Goal: Task Accomplishment & Management: Complete application form

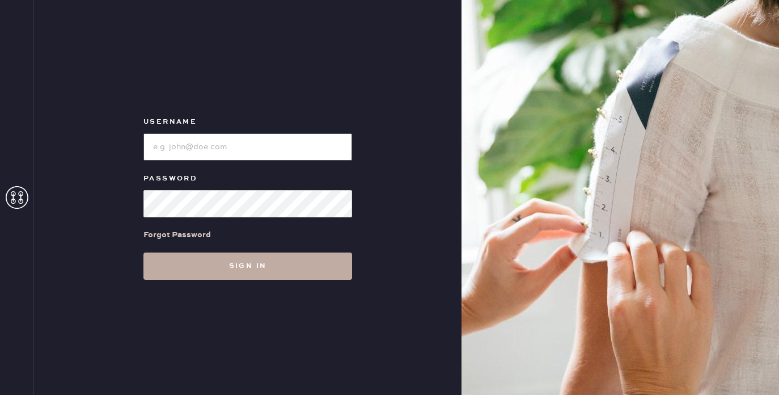
type input "reformationuppereastside"
click at [269, 271] on button "Sign in" at bounding box center [247, 265] width 209 height 27
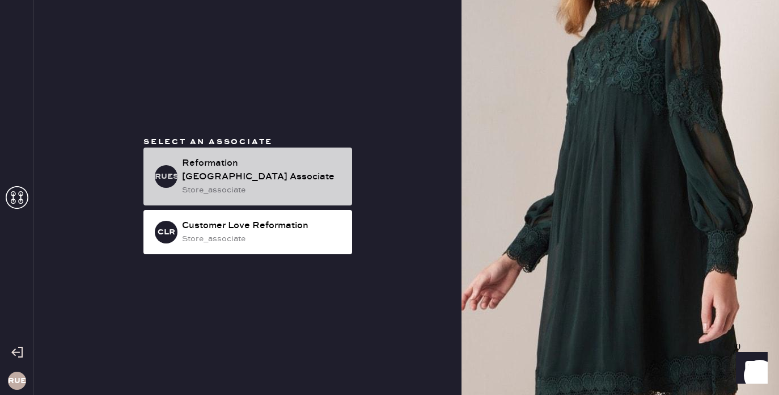
click at [287, 173] on div "Reformation [GEOGRAPHIC_DATA] Associate" at bounding box center [262, 169] width 161 height 27
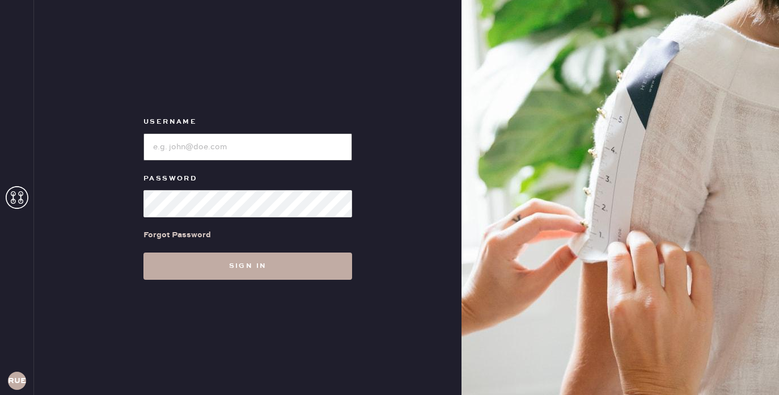
type input "reformationuppereastside"
click at [223, 274] on button "Sign in" at bounding box center [247, 265] width 209 height 27
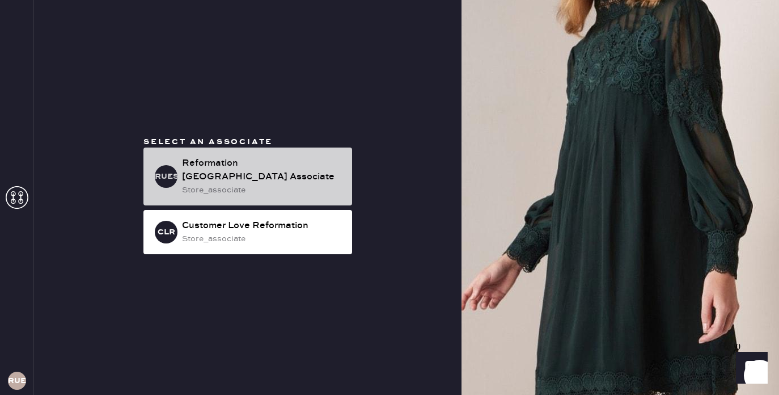
click at [231, 173] on div "Reformation [GEOGRAPHIC_DATA] Associate" at bounding box center [262, 169] width 161 height 27
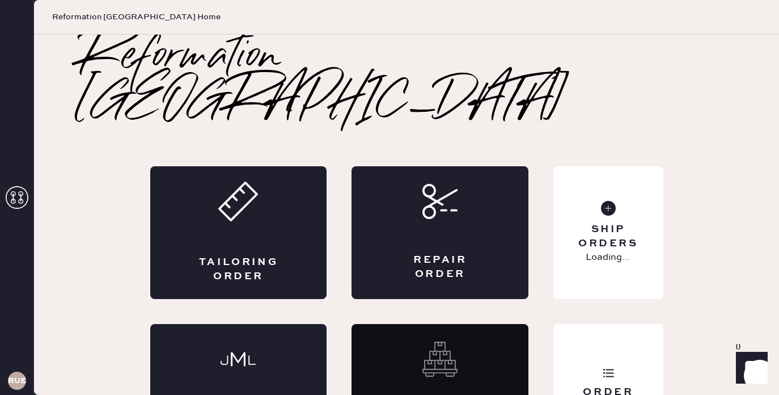
click at [231, 183] on use at bounding box center [237, 201] width 37 height 37
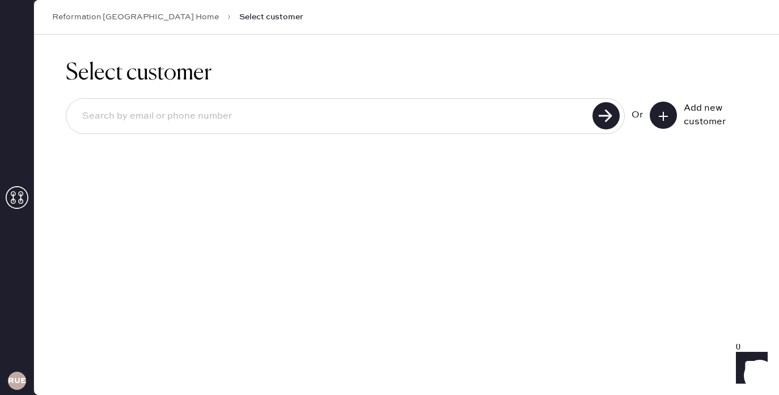
click at [147, 117] on input at bounding box center [331, 116] width 516 height 26
click at [345, 118] on input at bounding box center [331, 116] width 516 height 26
click at [340, 120] on input at bounding box center [331, 116] width 516 height 26
type input "[EMAIL_ADDRESS][DOMAIN_NAME]"
click at [603, 111] on use at bounding box center [605, 115] width 27 height 27
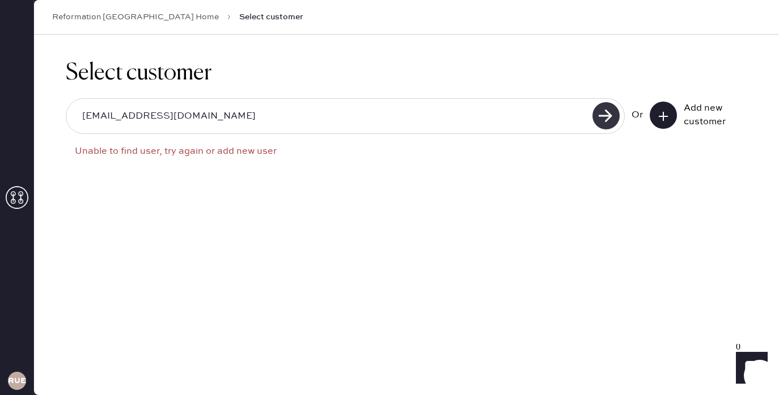
click at [603, 111] on use at bounding box center [605, 115] width 27 height 27
drag, startPoint x: 210, startPoint y: 113, endPoint x: 70, endPoint y: 120, distance: 140.2
click at [70, 120] on div "[EMAIL_ADDRESS][DOMAIN_NAME]" at bounding box center [345, 116] width 559 height 36
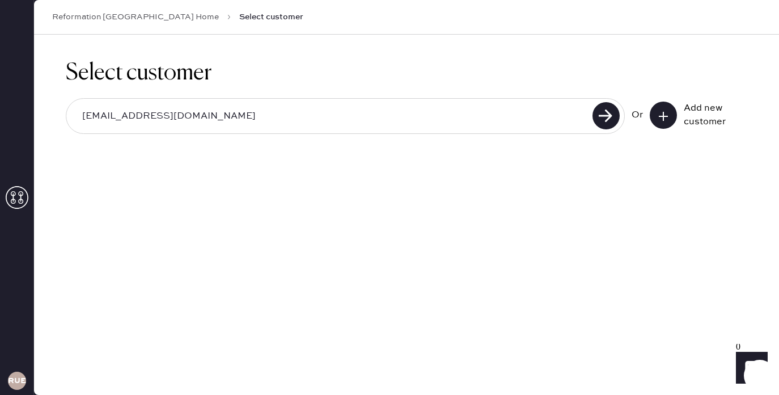
click at [704, 111] on div "Add new customer" at bounding box center [712, 114] width 57 height 27
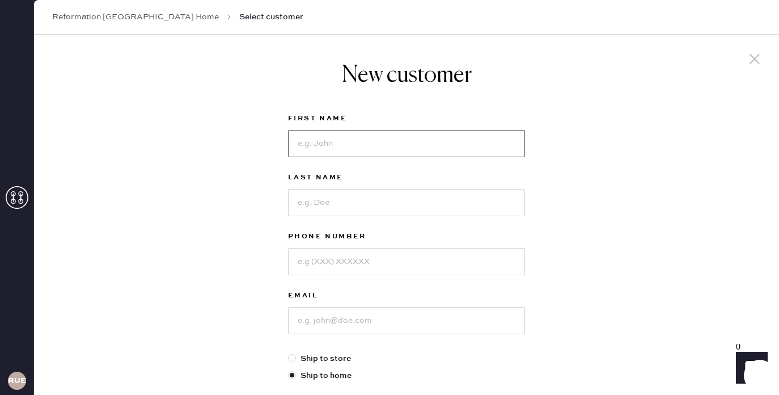
click at [352, 145] on input at bounding box center [406, 143] width 237 height 27
type input "[PERSON_NAME]"
click at [342, 207] on input at bounding box center [406, 202] width 237 height 27
type input "[PERSON_NAME]"
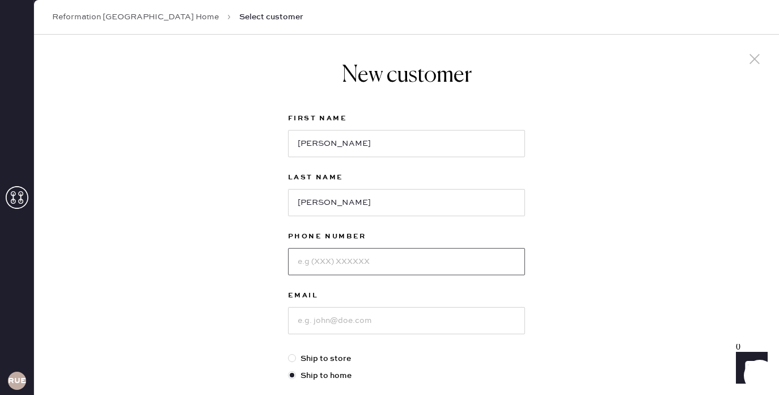
click at [341, 249] on input at bounding box center [406, 261] width 237 height 27
type input "3473235363"
click at [336, 309] on input at bounding box center [406, 320] width 237 height 27
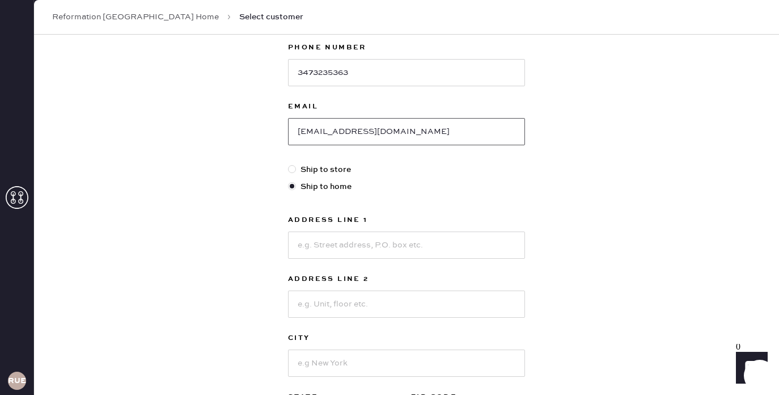
scroll to position [194, 0]
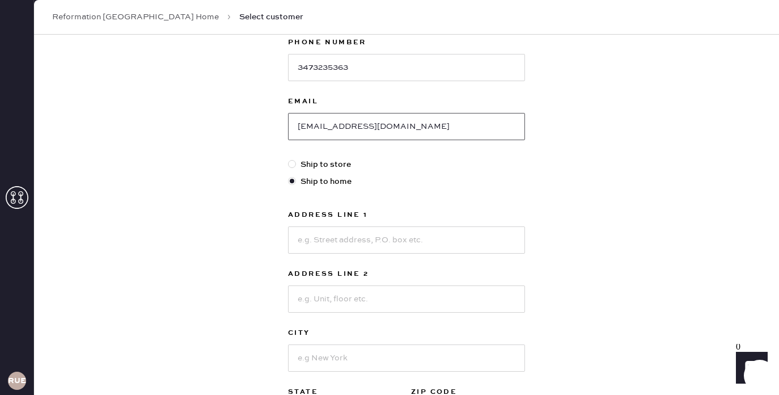
type input "[EMAIL_ADDRESS][DOMAIN_NAME]"
click at [328, 243] on input at bounding box center [406, 239] width 237 height 27
click at [328, 244] on input at bounding box center [406, 239] width 237 height 27
type input "[STREET_ADDRESS]"
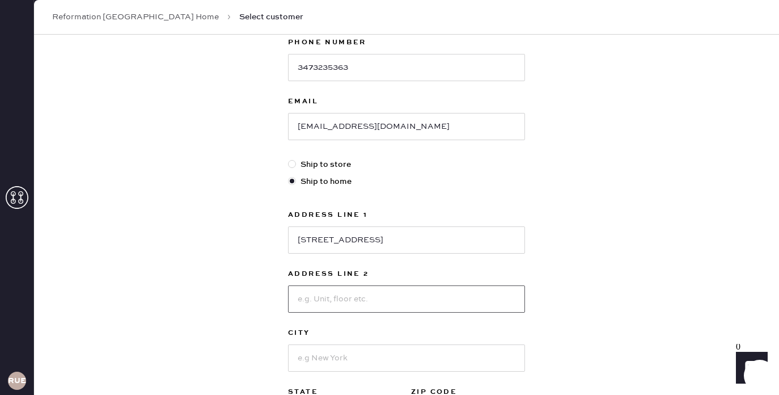
click at [303, 300] on input at bounding box center [406, 298] width 237 height 27
type input "5A"
click at [302, 347] on input at bounding box center [406, 357] width 237 height 27
type input "[US_STATE]"
click at [764, 155] on div "New customer First Name [PERSON_NAME] Last Name [PERSON_NAME] Phone Number [PHO…" at bounding box center [406, 192] width 745 height 703
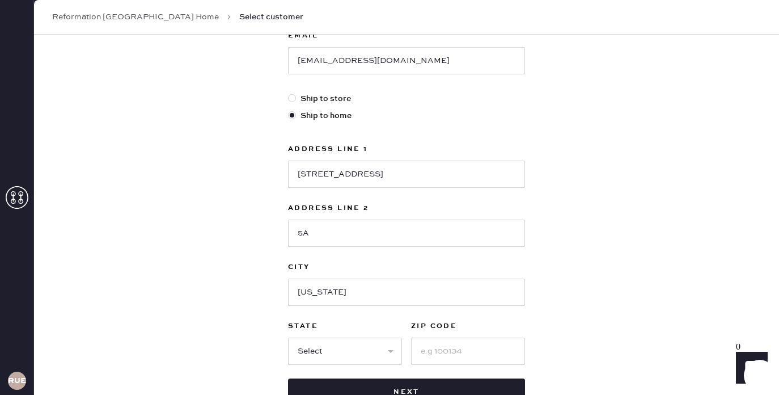
scroll to position [262, 0]
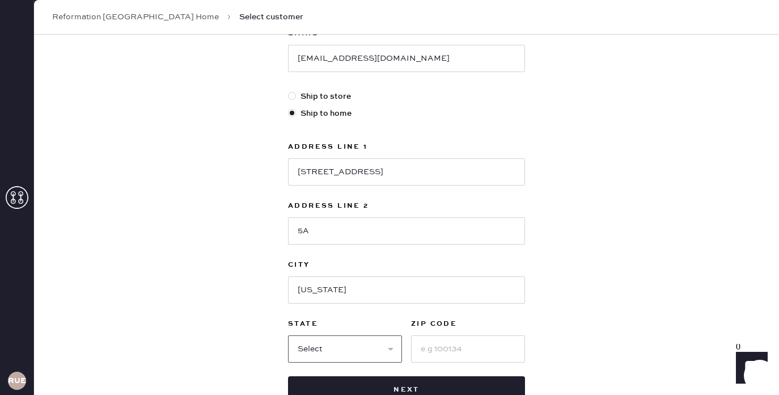
click at [389, 342] on select "Select AK AL AR AZ CA CO CT [GEOGRAPHIC_DATA] DE FL [GEOGRAPHIC_DATA] HI [GEOGR…" at bounding box center [345, 348] width 114 height 27
select select "NY"
click at [435, 359] on input at bounding box center [468, 348] width 114 height 27
type input "10075"
click at [530, 310] on div "New customer First Name [PERSON_NAME] Last Name [PERSON_NAME] Phone Number [PHO…" at bounding box center [406, 102] width 255 height 658
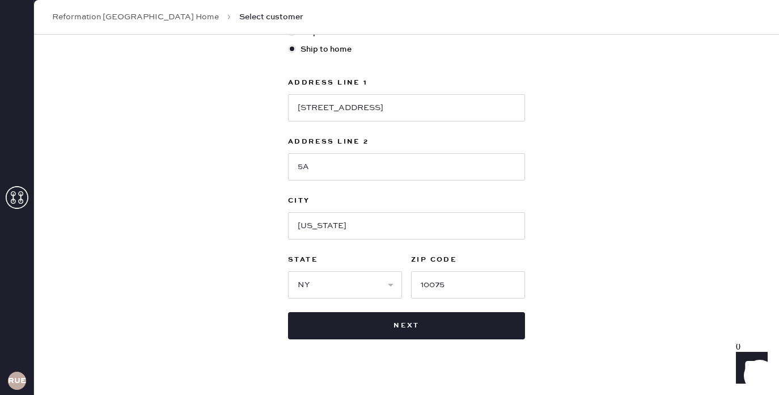
scroll to position [343, 0]
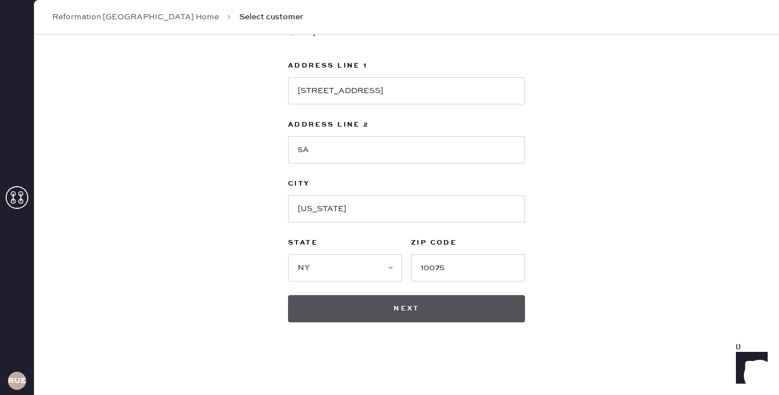
click at [424, 304] on button "Next" at bounding box center [406, 308] width 237 height 27
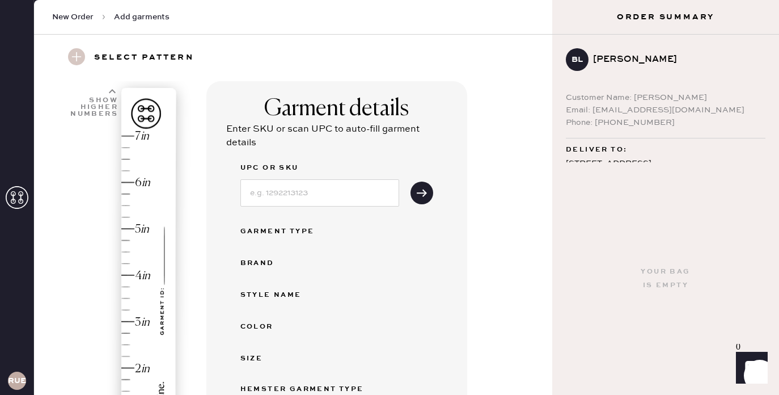
scroll to position [33, 0]
click at [269, 191] on input at bounding box center [319, 191] width 159 height 27
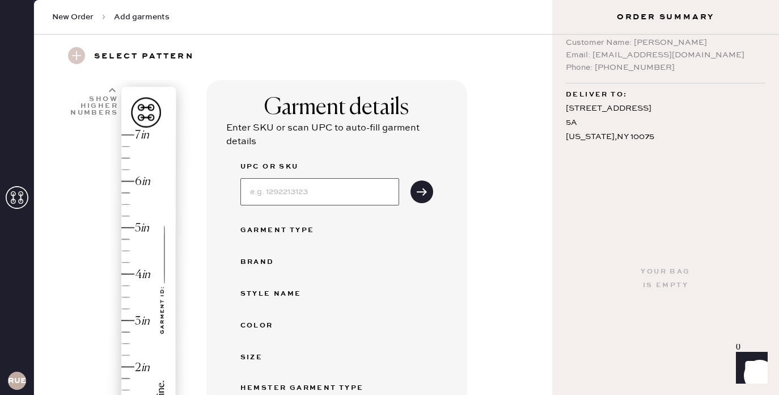
scroll to position [52, 0]
drag, startPoint x: 697, startPoint y: 58, endPoint x: 591, endPoint y: 56, distance: 106.6
click at [591, 56] on div "Email: [EMAIL_ADDRESS][DOMAIN_NAME]" at bounding box center [666, 58] width 200 height 12
copy div "[EMAIL_ADDRESS][DOMAIN_NAME]"
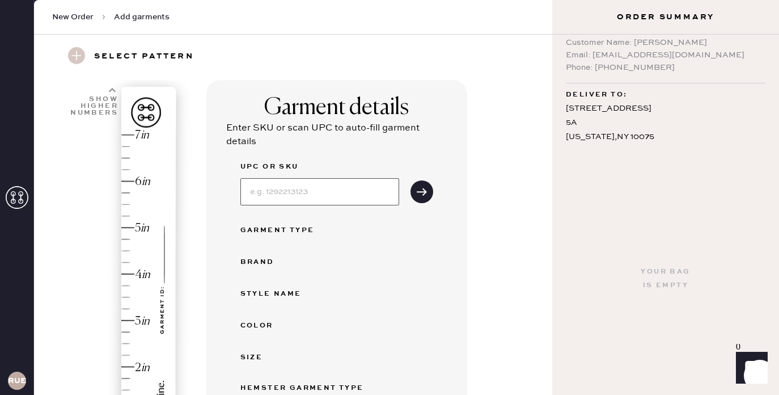
click at [258, 191] on input at bounding box center [319, 191] width 159 height 27
type input "Silas Knit Top"
click at [410, 180] on button "submit" at bounding box center [421, 191] width 23 height 23
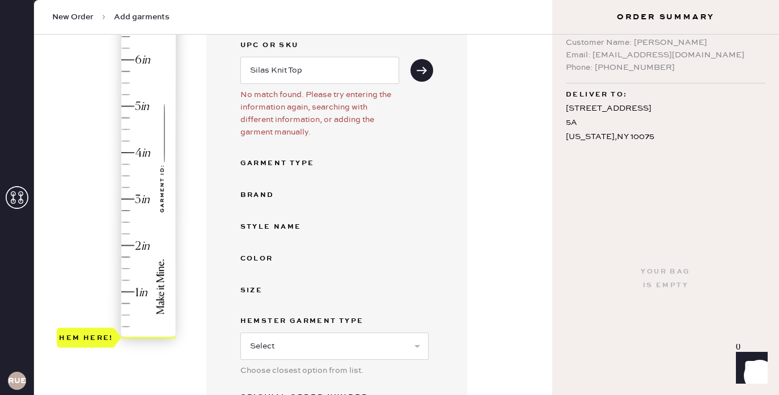
scroll to position [155, 0]
click at [287, 163] on div "Garment Type" at bounding box center [285, 163] width 91 height 14
click at [260, 196] on div "Brand" at bounding box center [285, 195] width 91 height 14
drag, startPoint x: 325, startPoint y: 61, endPoint x: 347, endPoint y: 75, distance: 26.3
click at [347, 75] on input "Silas Knit Top" at bounding box center [319, 69] width 159 height 27
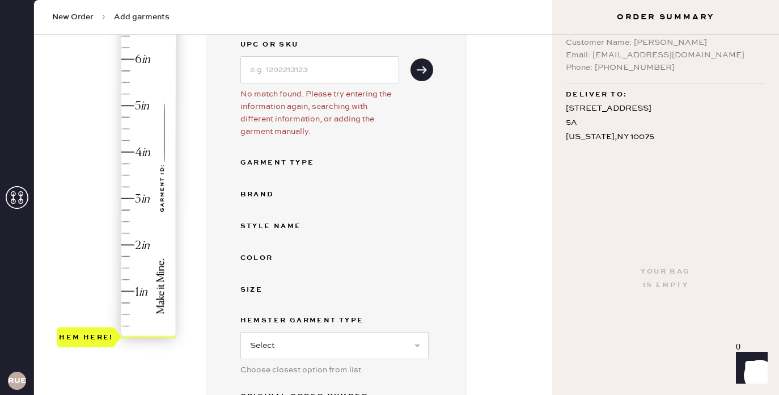
click at [379, 160] on div "Garment Type" at bounding box center [336, 163] width 193 height 14
click at [283, 166] on div "Garment Type" at bounding box center [285, 163] width 91 height 14
click at [278, 159] on div "Garment Type" at bounding box center [285, 163] width 91 height 14
click at [271, 73] on input at bounding box center [319, 69] width 159 height 27
type input "Long sleeve"
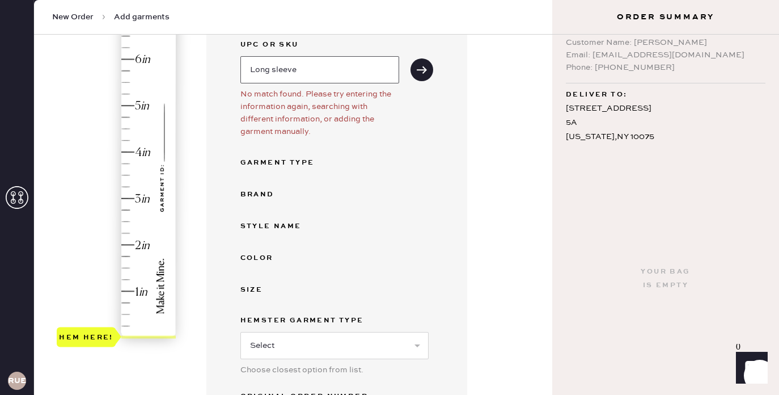
click at [410, 58] on button "submit" at bounding box center [421, 69] width 23 height 23
click at [425, 65] on icon "submit" at bounding box center [421, 69] width 11 height 11
click at [340, 54] on div "Long sleeve" at bounding box center [319, 68] width 159 height 29
drag, startPoint x: 307, startPoint y: 71, endPoint x: 193, endPoint y: 62, distance: 114.9
click at [193, 62] on div "1 in 2 in 3 in 4 in 5 in 6 in 7 in Show higher numbers Show lower numbers Hem h…" at bounding box center [293, 279] width 500 height 643
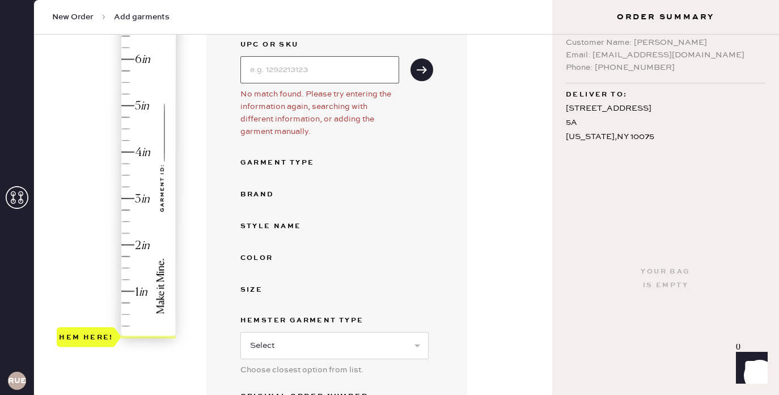
scroll to position [194, 0]
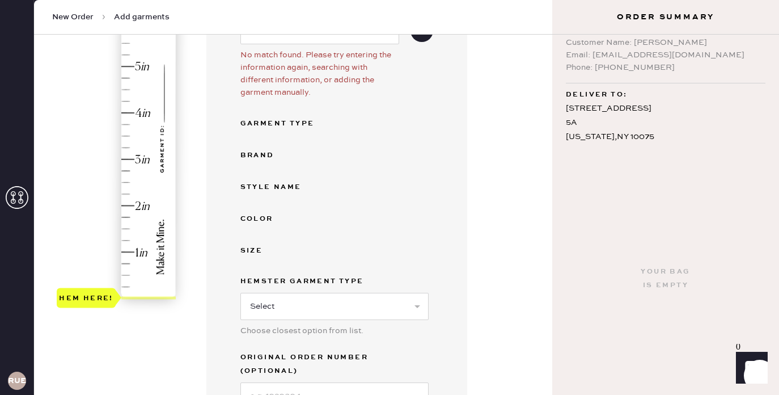
click at [133, 160] on div "Hem here!" at bounding box center [117, 136] width 121 height 335
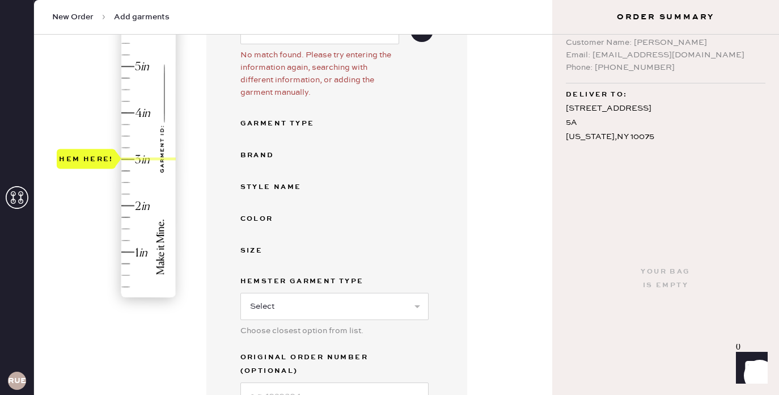
click at [335, 185] on div "Style name" at bounding box center [336, 187] width 193 height 14
click at [312, 316] on select "Select Basic Skirt Jeans Leggings Pants Shorts Basic Sleeved Dress Basic Sleeve…" at bounding box center [334, 306] width 188 height 27
